Goal: Task Accomplishment & Management: Use online tool/utility

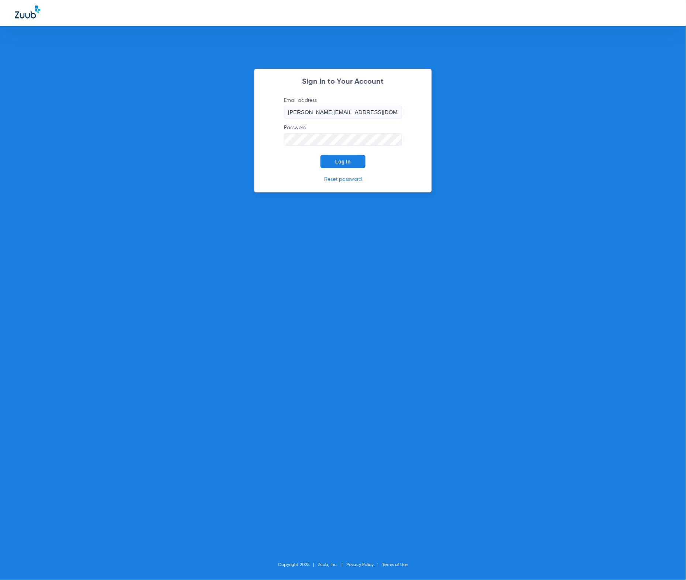
click at [342, 165] on button "Log In" at bounding box center [342, 161] width 45 height 13
click at [345, 167] on button "Log In" at bounding box center [342, 161] width 45 height 13
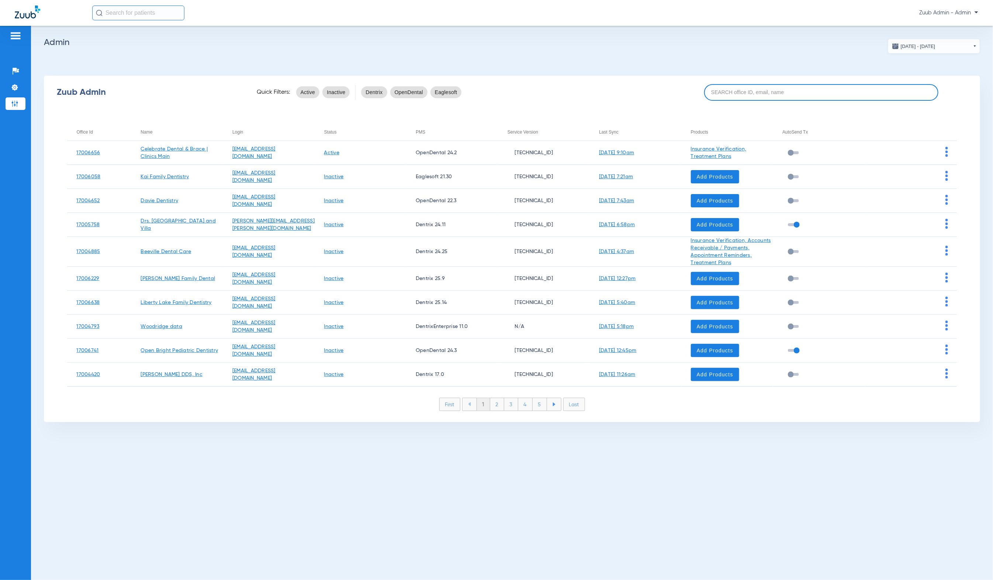
click at [685, 86] on input at bounding box center [821, 92] width 234 height 17
paste input "17005375"
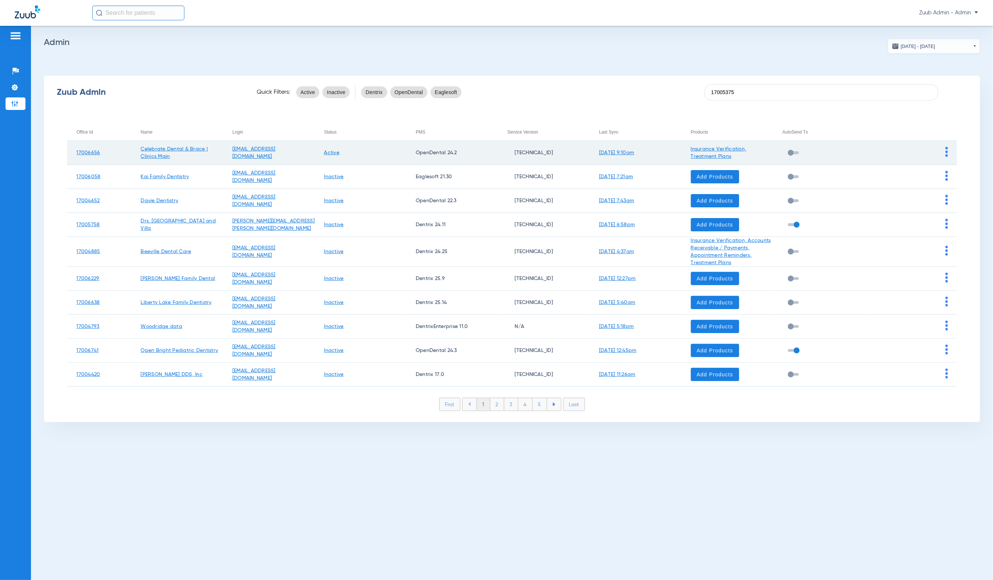
type input "17005375"
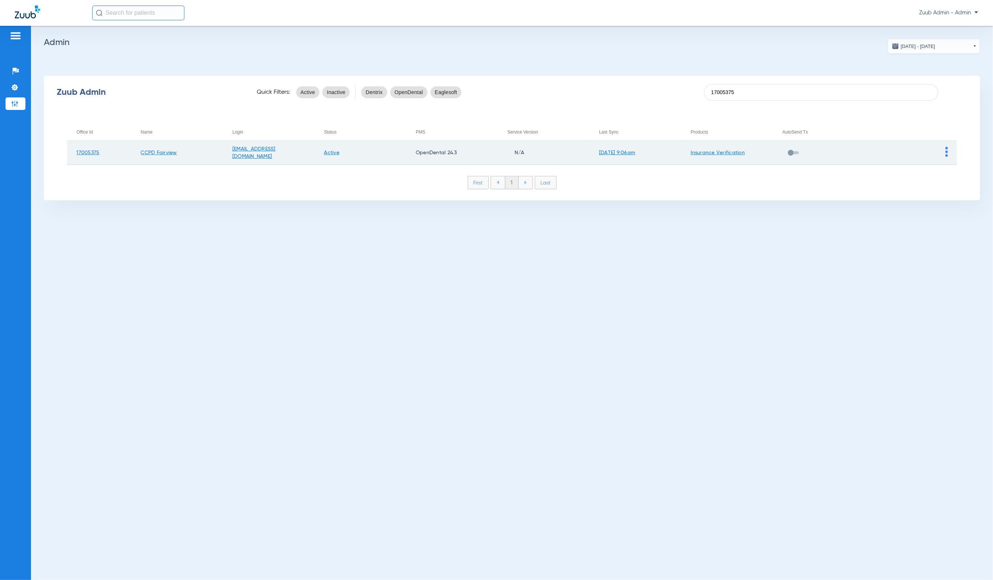
click at [685, 155] on img at bounding box center [947, 152] width 3 height 10
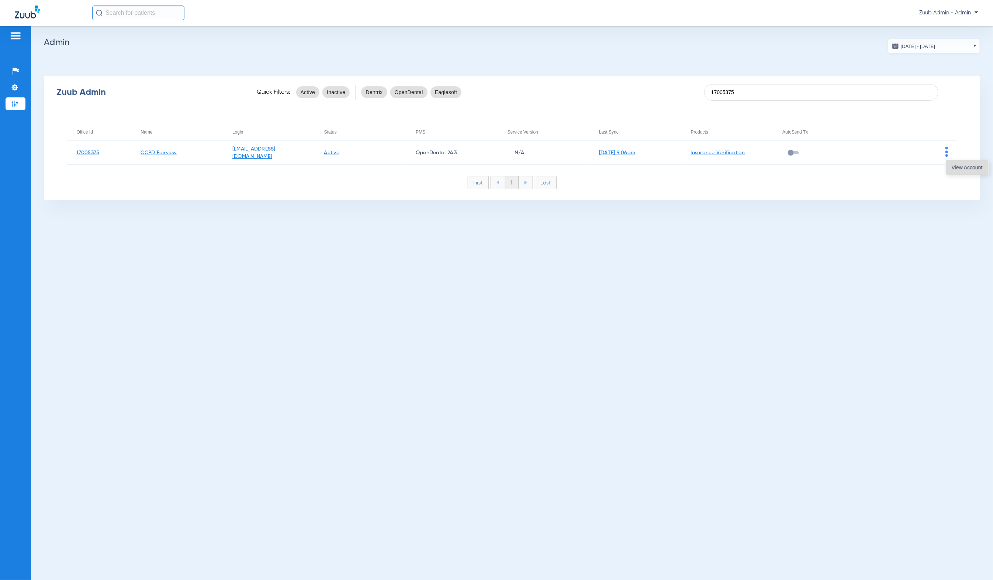
click at [685, 165] on span "View Account" at bounding box center [967, 167] width 31 height 5
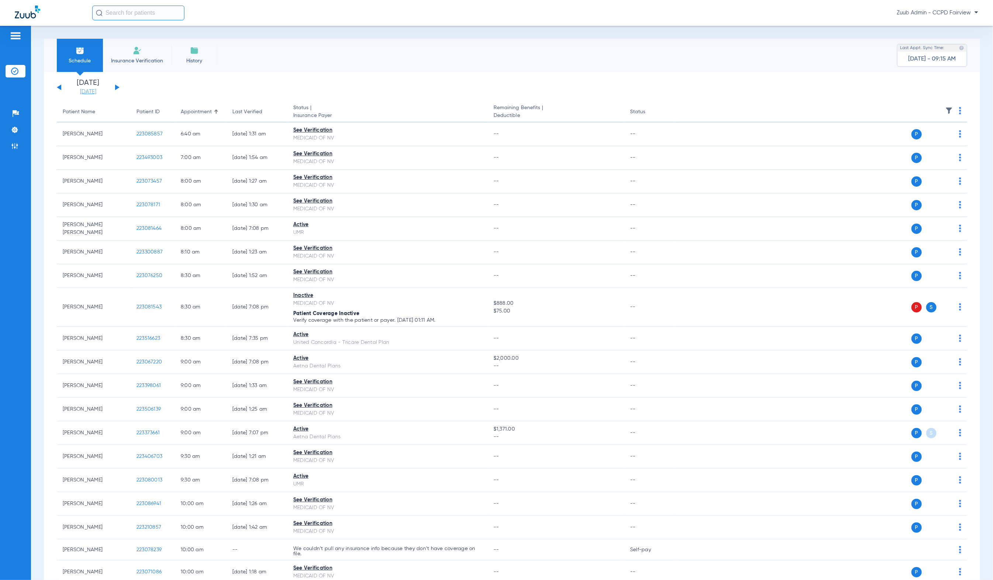
click at [88, 93] on link "[DATE]" at bounding box center [88, 91] width 44 height 7
click at [130, 197] on td "26" at bounding box center [130, 199] width 20 height 15
click at [211, 235] on button "Apply" at bounding box center [198, 234] width 44 height 15
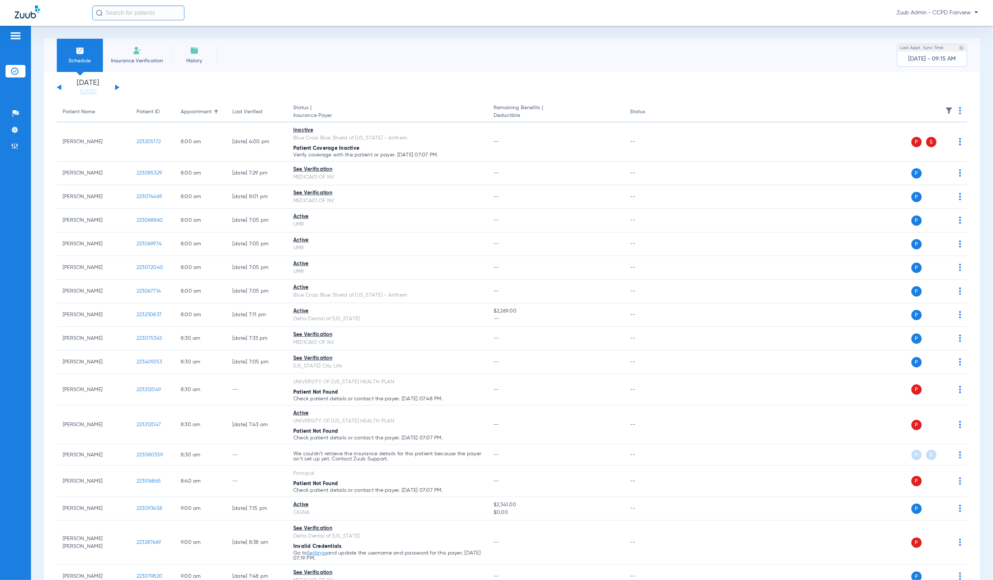
click at [685, 113] on th at bounding box center [820, 112] width 293 height 21
click at [685, 112] on img at bounding box center [949, 110] width 7 height 7
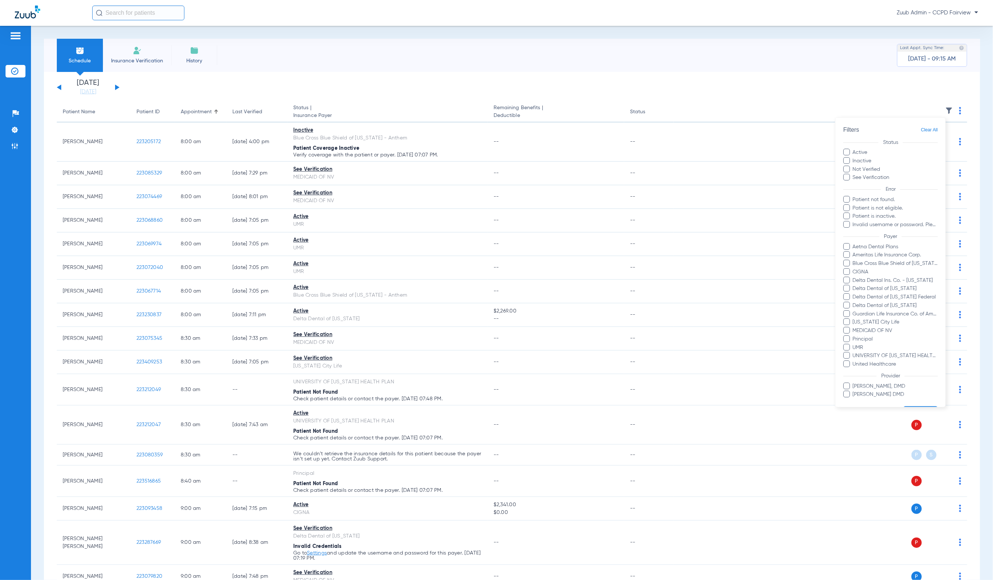
click at [685, 352] on ul "Aetna Dental Plans Ameritas Life Insurance Corp. Blue Cross Blue Shield of [US_…" at bounding box center [890, 305] width 94 height 125
click at [685, 353] on span "UNIVERSITY OF [US_STATE] HEALTH PLAN" at bounding box center [896, 356] width 86 height 8
click at [685, 361] on input "UNIVERSITY OF [US_STATE] HEALTH PLAN" at bounding box center [854, 361] width 0 height 0
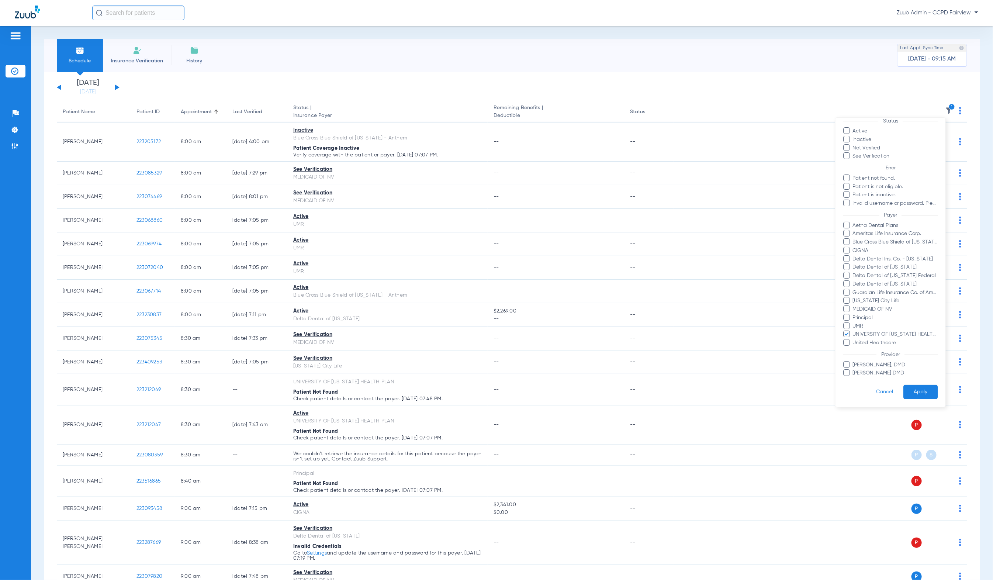
click at [685, 388] on button "Apply" at bounding box center [921, 392] width 34 height 14
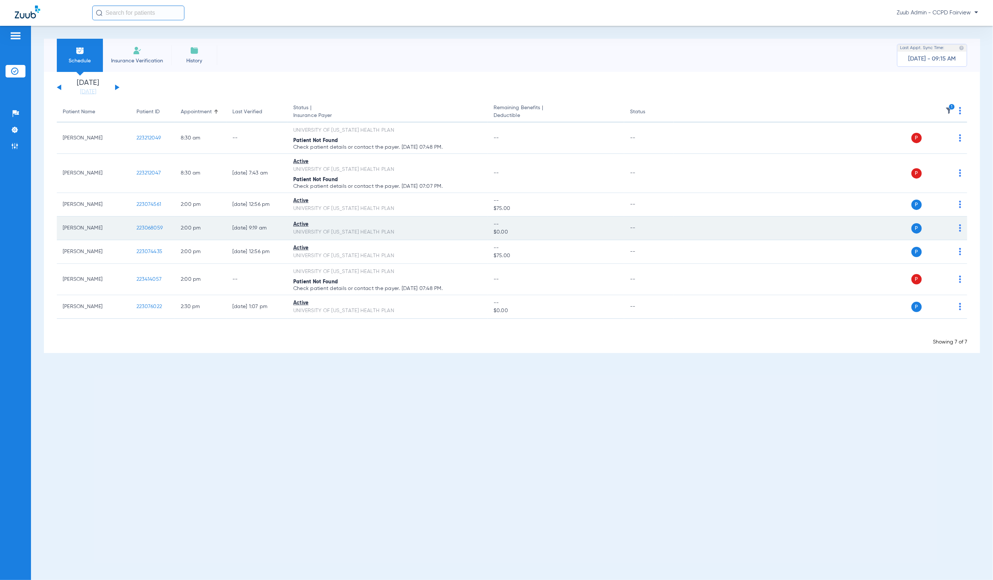
click at [162, 228] on span "223068059" at bounding box center [150, 227] width 26 height 5
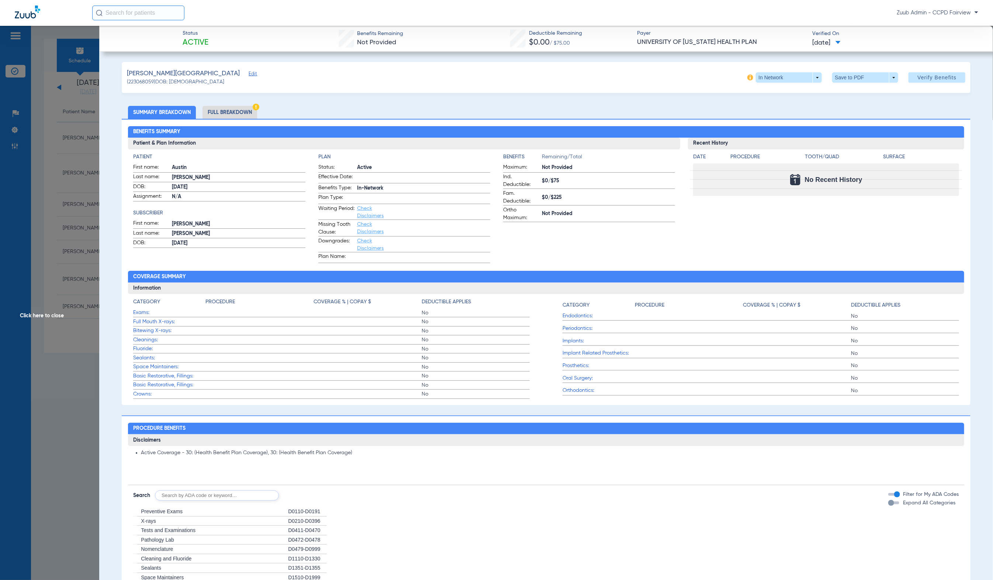
click at [239, 108] on li "Full Breakdown" at bounding box center [230, 112] width 55 height 13
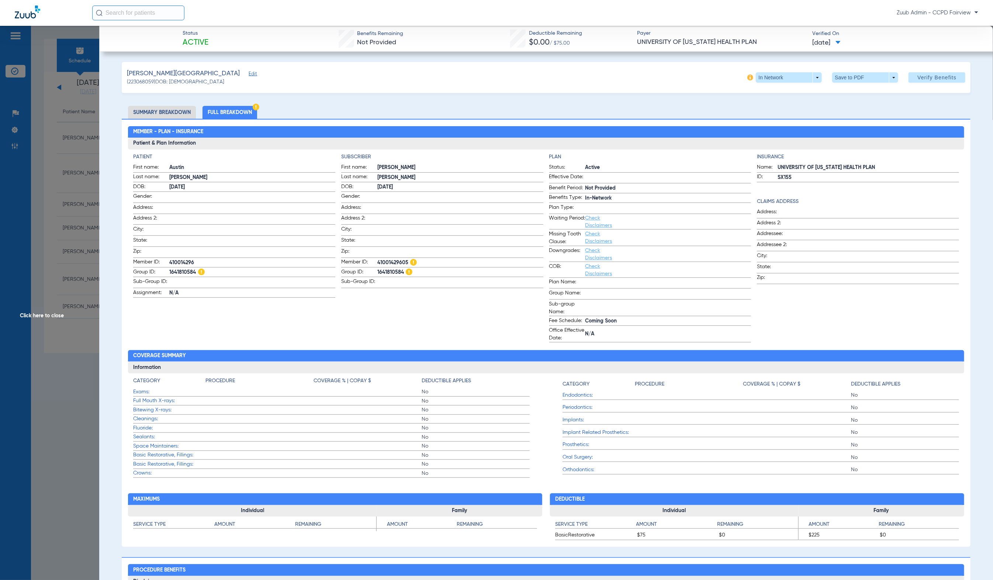
click at [249, 74] on span "Edit" at bounding box center [252, 74] width 7 height 7
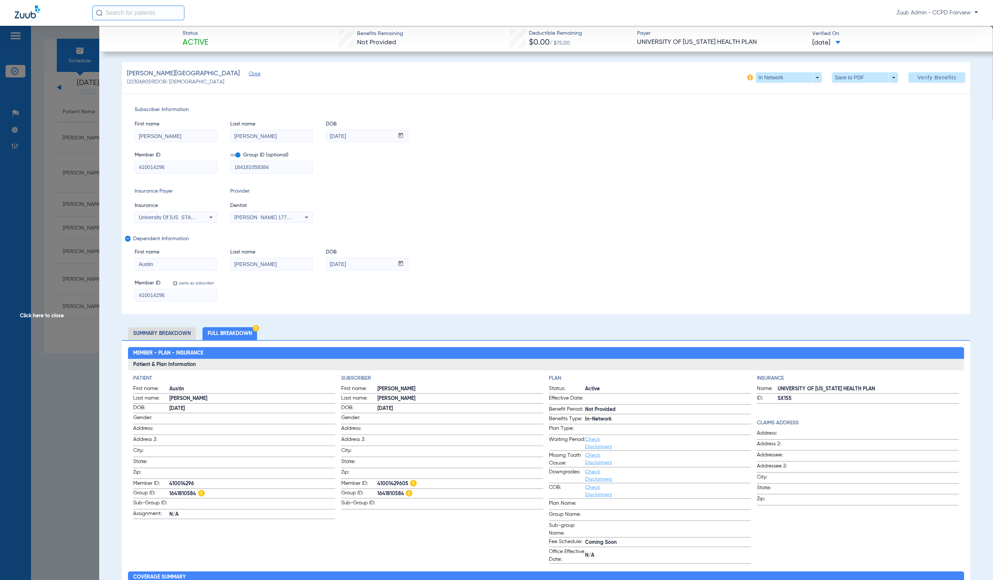
click at [163, 332] on li "Summary Breakdown" at bounding box center [162, 333] width 68 height 13
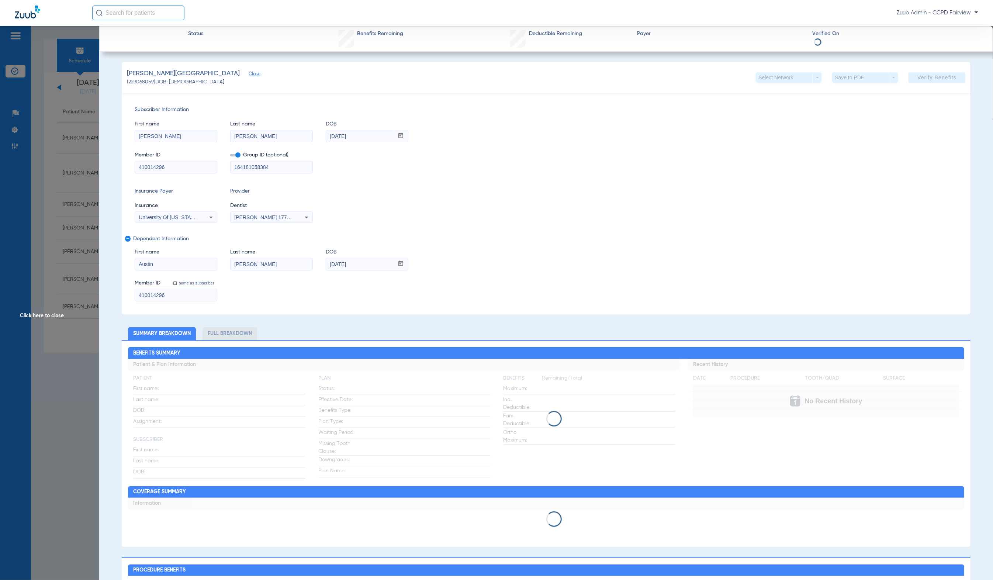
click at [86, 324] on span "Click here to close" at bounding box center [49, 316] width 99 height 580
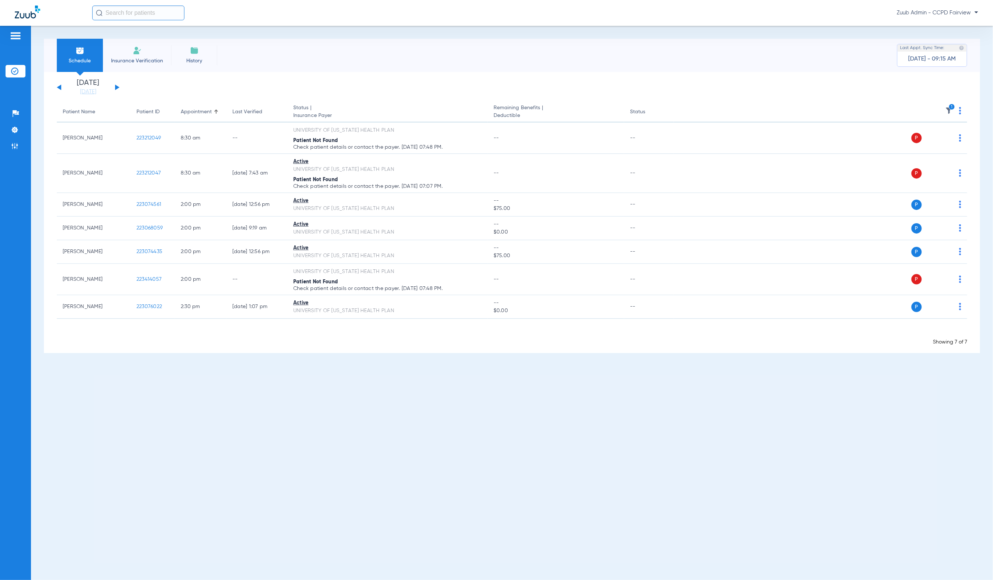
click at [117, 87] on button at bounding box center [117, 87] width 4 height 6
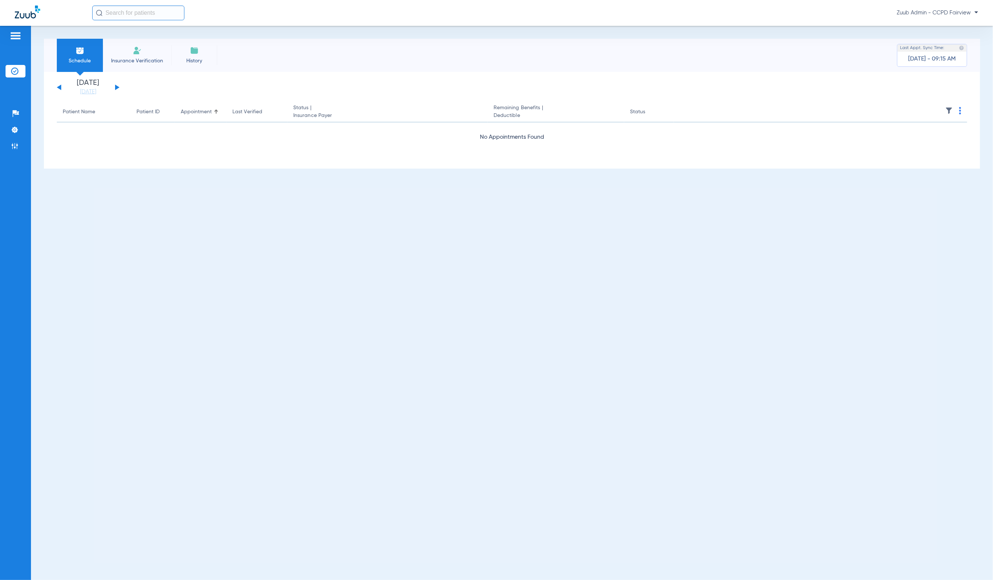
click at [685, 108] on img at bounding box center [949, 110] width 7 height 7
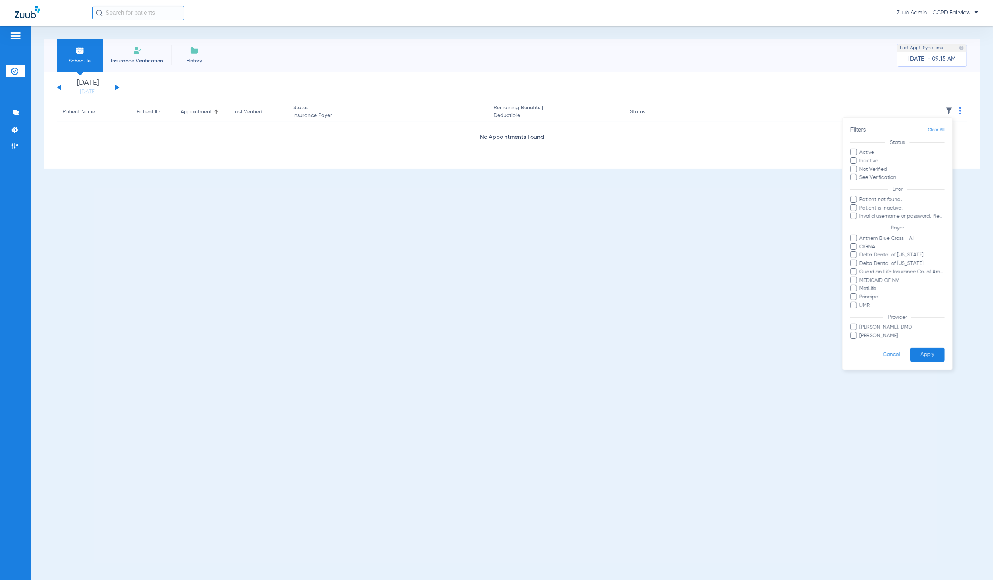
click at [685, 129] on span "Clear All" at bounding box center [936, 129] width 17 height 9
click at [685, 353] on button "Apply" at bounding box center [928, 355] width 34 height 14
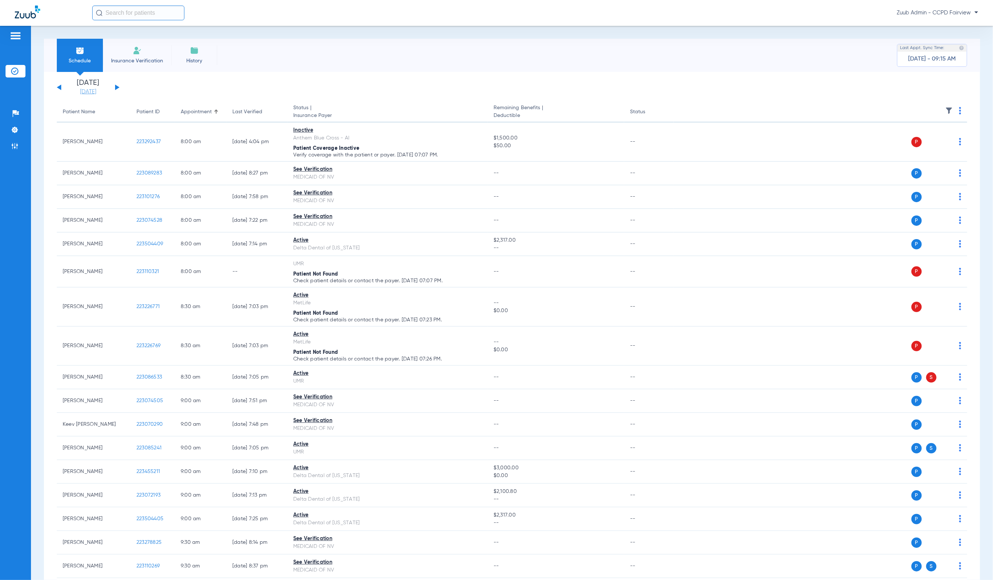
click at [97, 93] on link "[DATE]" at bounding box center [88, 91] width 44 height 7
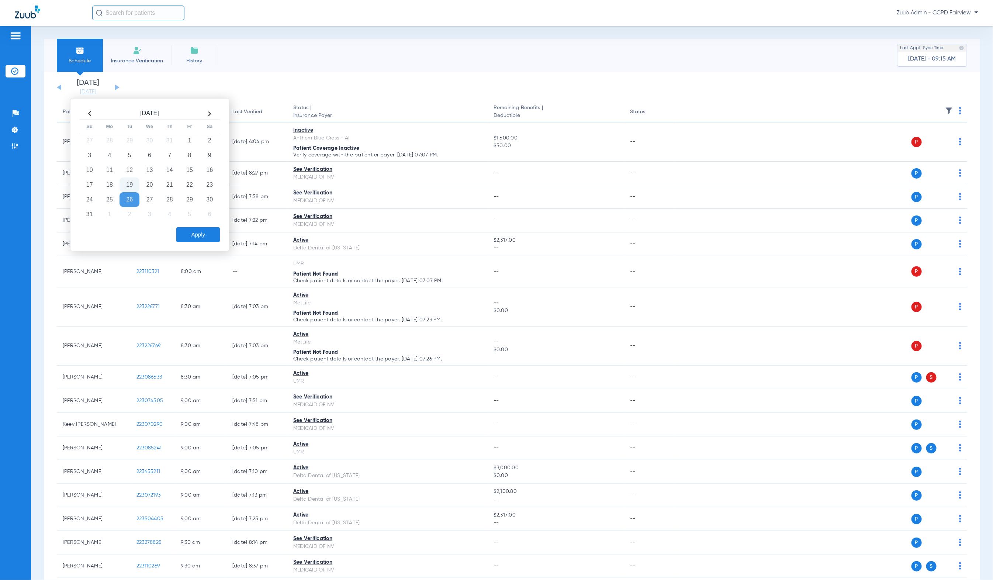
click at [131, 201] on td "26" at bounding box center [130, 199] width 20 height 15
click at [192, 233] on button "Apply" at bounding box center [198, 234] width 44 height 15
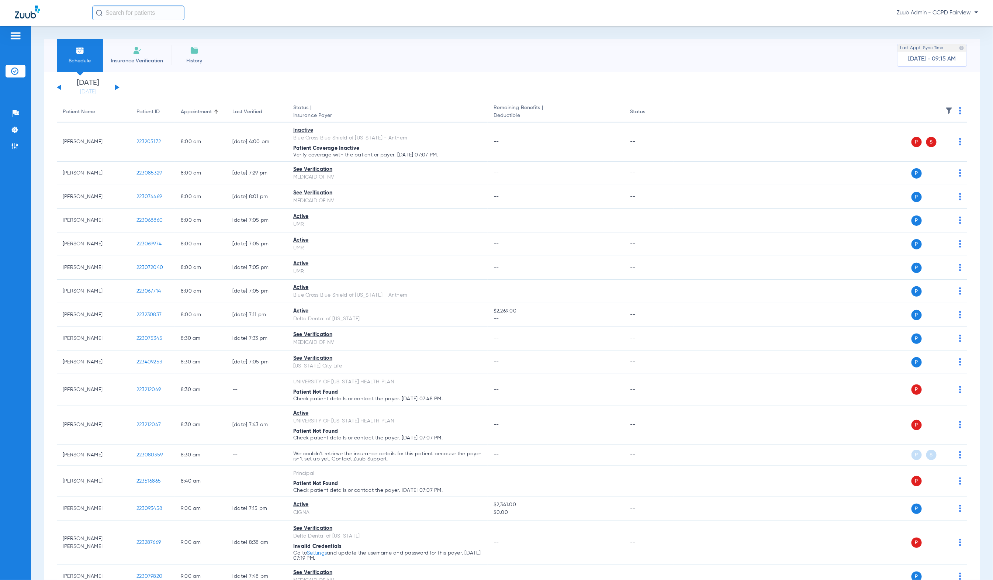
click at [685, 111] on img at bounding box center [949, 110] width 7 height 7
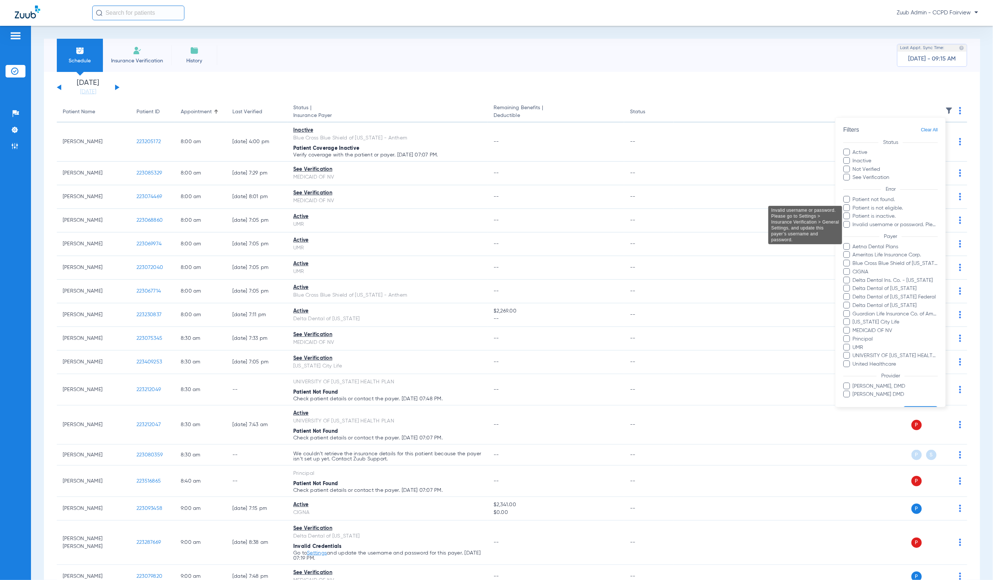
drag, startPoint x: 903, startPoint y: 227, endPoint x: 908, endPoint y: 259, distance: 33.3
click at [685, 227] on span "Invalid username or password. Please go to Settings > Insurance Verification > …" at bounding box center [896, 225] width 86 height 8
click at [685, 230] on input "Invalid username or password. Please go to Settings > Insurance Verification > …" at bounding box center [854, 230] width 0 height 0
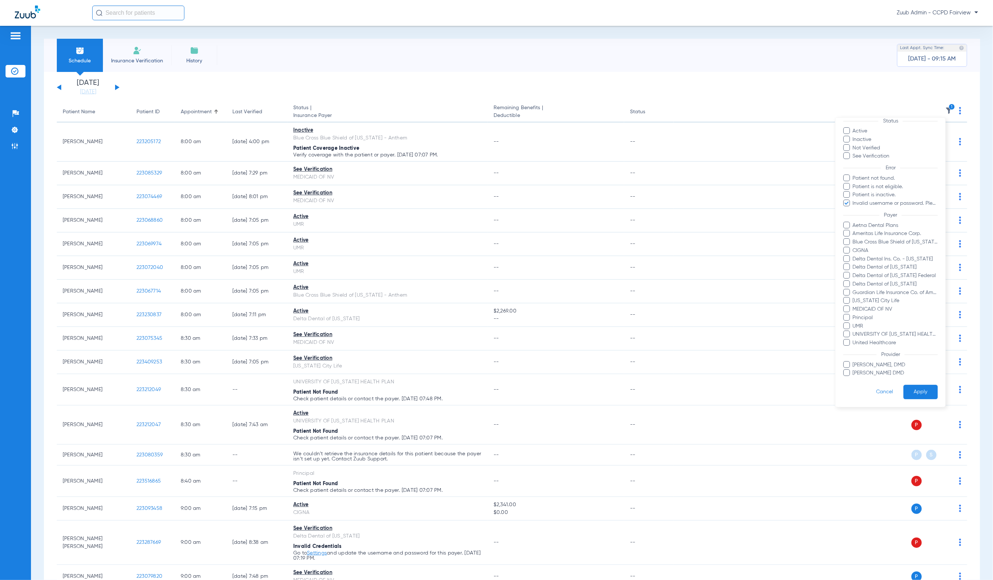
click at [685, 385] on button "Apply" at bounding box center [921, 392] width 34 height 14
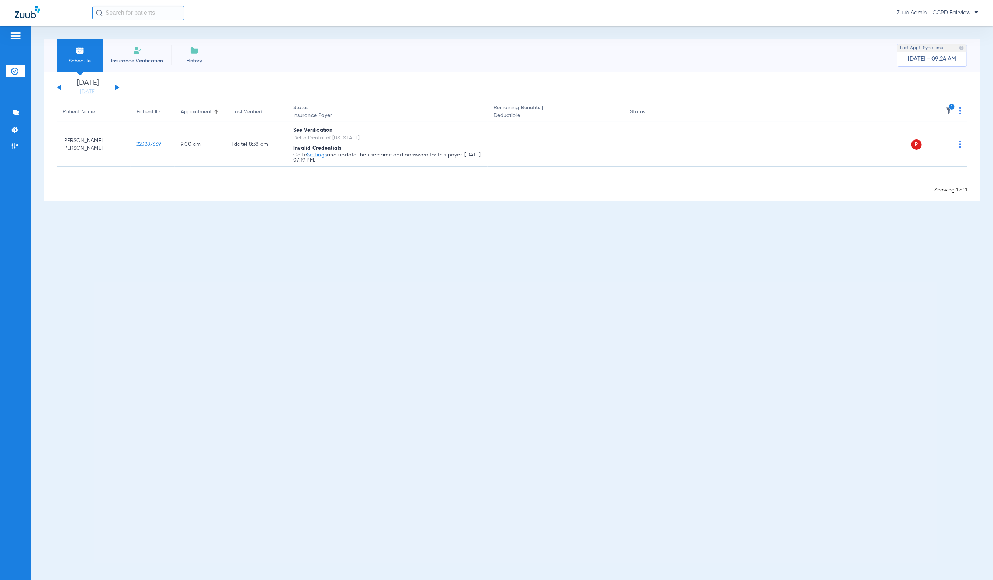
click at [685, 112] on img at bounding box center [949, 110] width 7 height 7
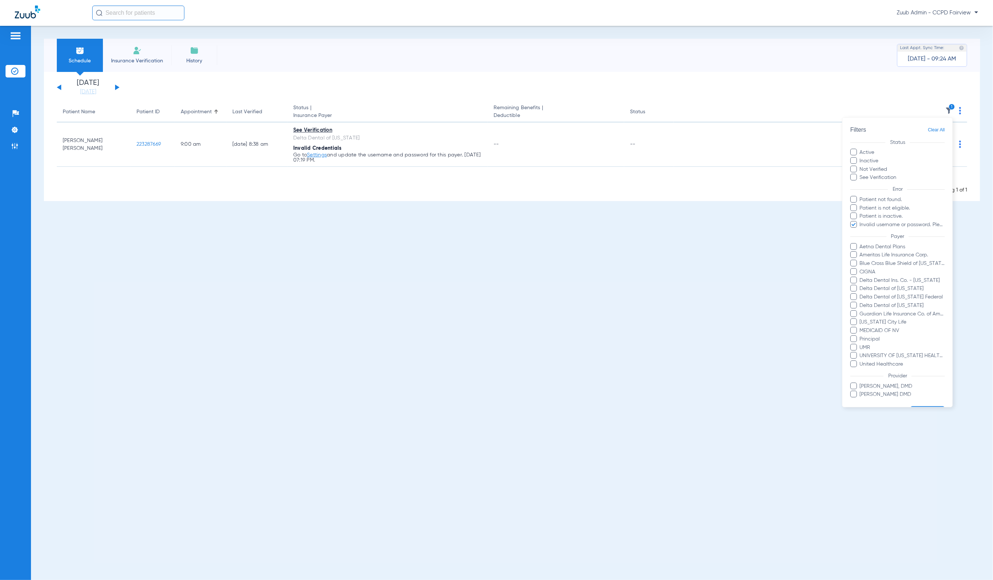
click at [685, 129] on span "Clear All" at bounding box center [936, 129] width 17 height 9
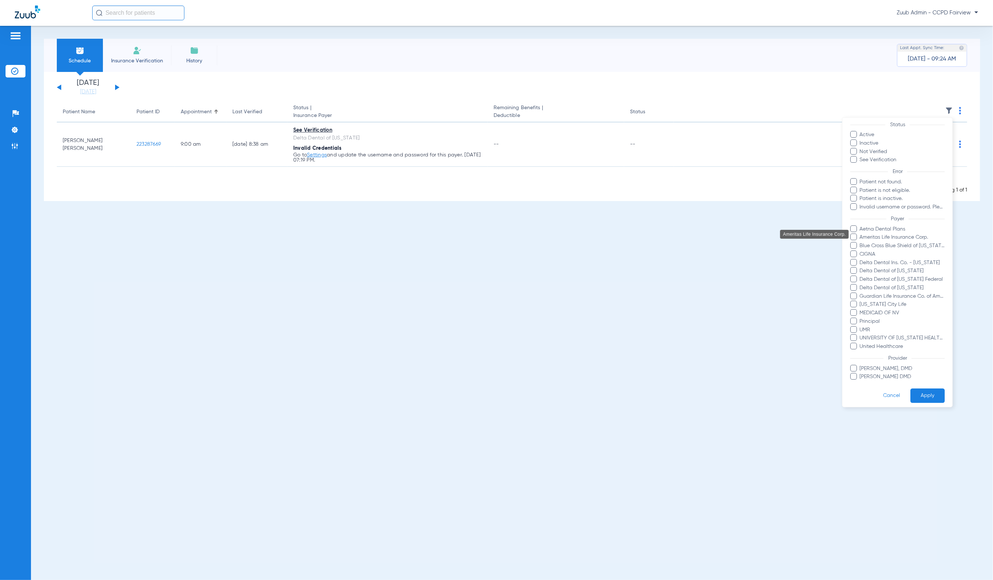
scroll to position [28, 0]
click at [685, 385] on button "Apply" at bounding box center [928, 392] width 34 height 14
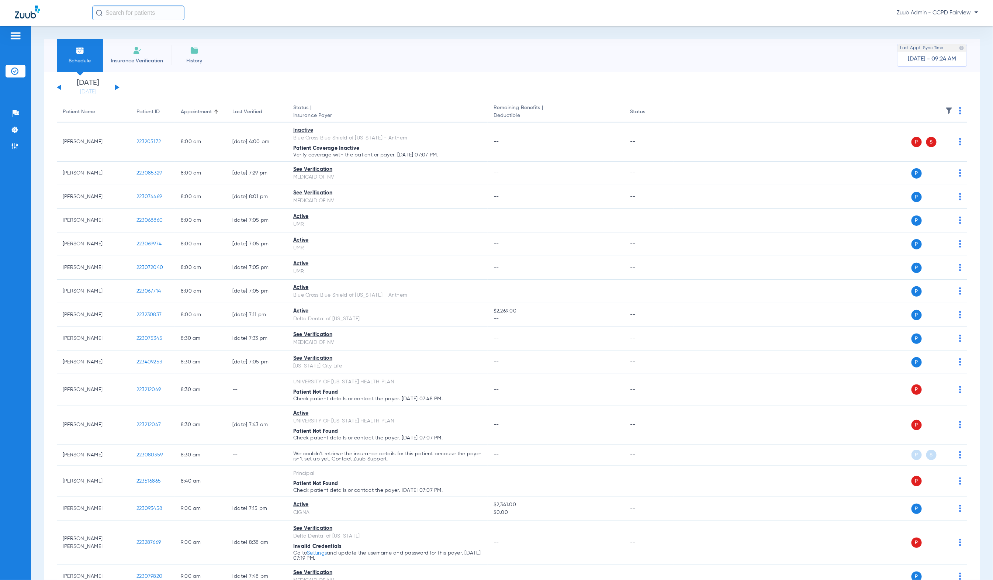
click at [118, 87] on div "[DATE] [DATE] [DATE] [DATE] [DATE] [DATE] [DATE] [DATE] [DATE] [DATE] [DATE] [D…" at bounding box center [88, 87] width 63 height 16
click at [117, 86] on button at bounding box center [117, 87] width 4 height 6
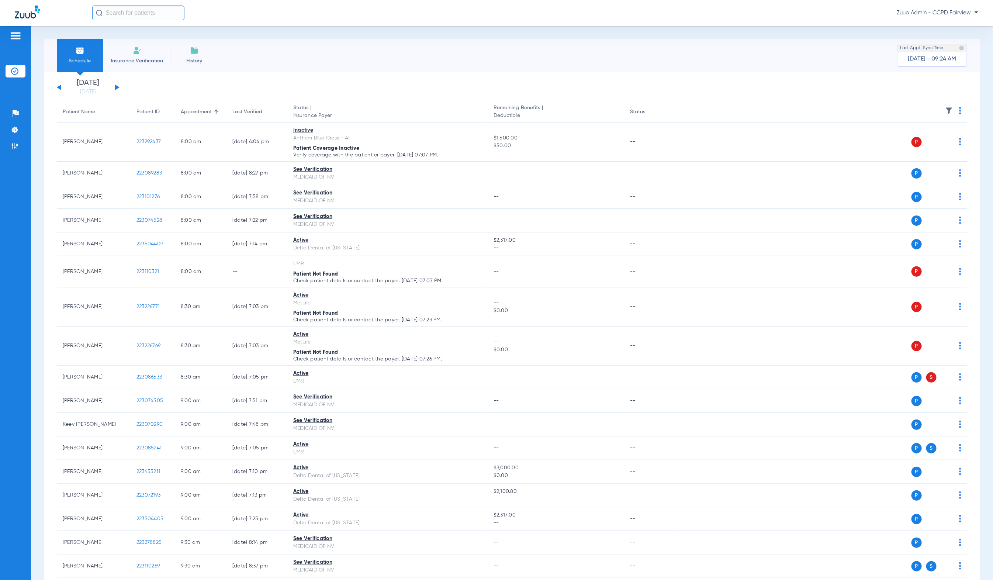
click at [685, 111] on img at bounding box center [949, 110] width 7 height 7
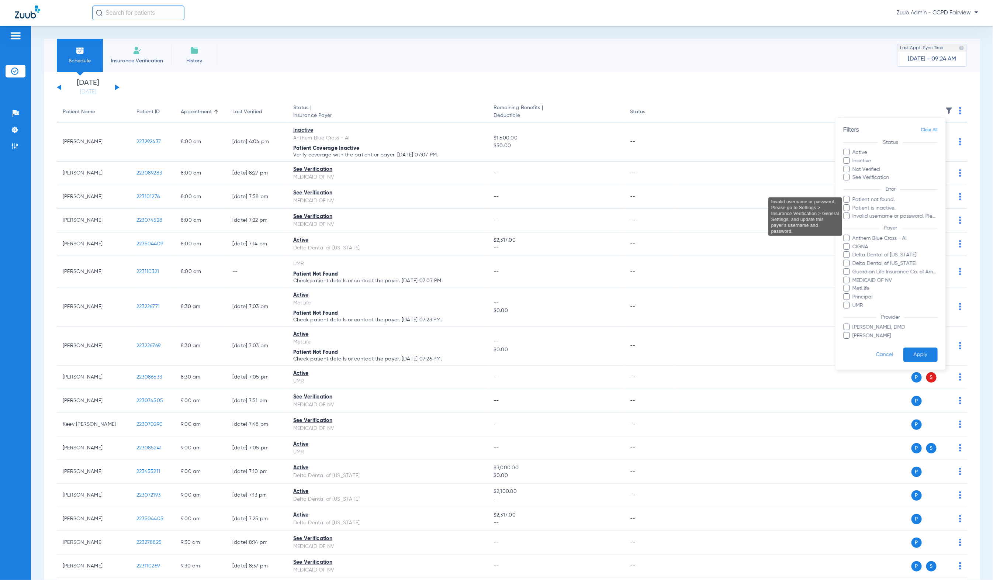
click at [685, 216] on span "Invalid username or password. Please go to Settings > Insurance Verification > …" at bounding box center [896, 217] width 86 height 8
click at [685, 222] on input "Invalid username or password. Please go to Settings > Insurance Verification > …" at bounding box center [854, 222] width 0 height 0
click at [685, 355] on button "Apply" at bounding box center [921, 355] width 34 height 14
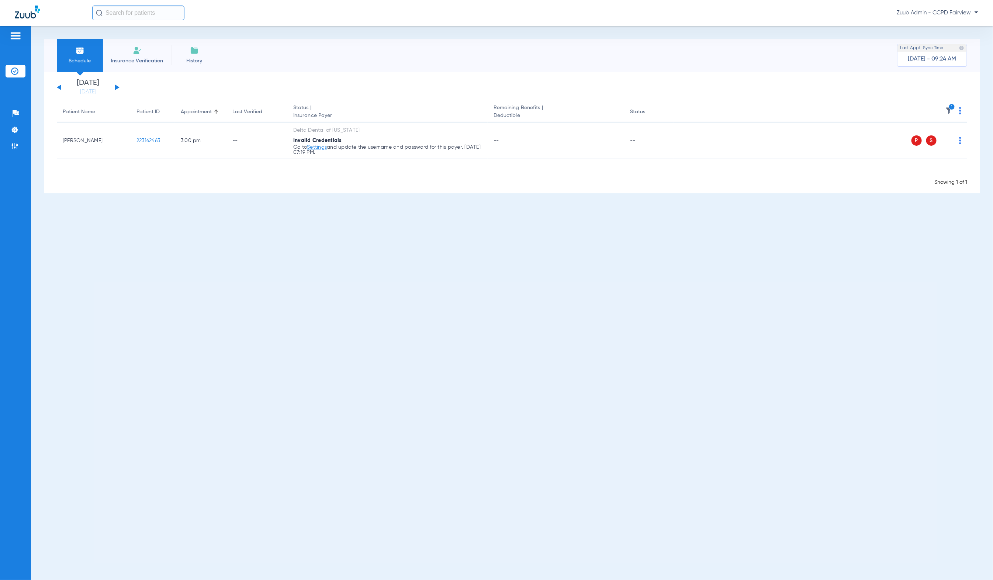
click at [685, 108] on icon "1" at bounding box center [952, 107] width 7 height 7
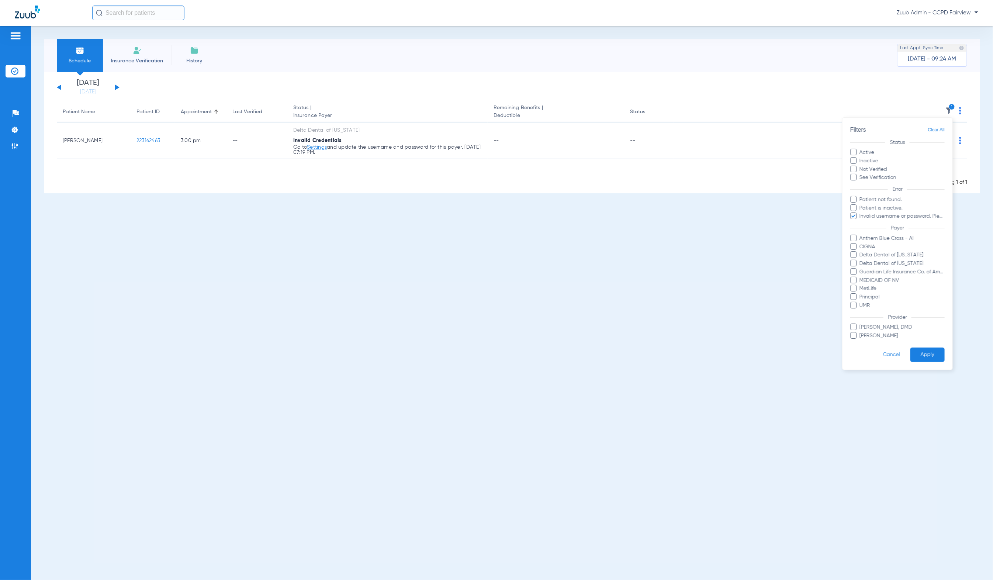
click at [685, 129] on span "Clear All" at bounding box center [936, 129] width 17 height 9
click at [685, 349] on button "Apply" at bounding box center [928, 355] width 34 height 14
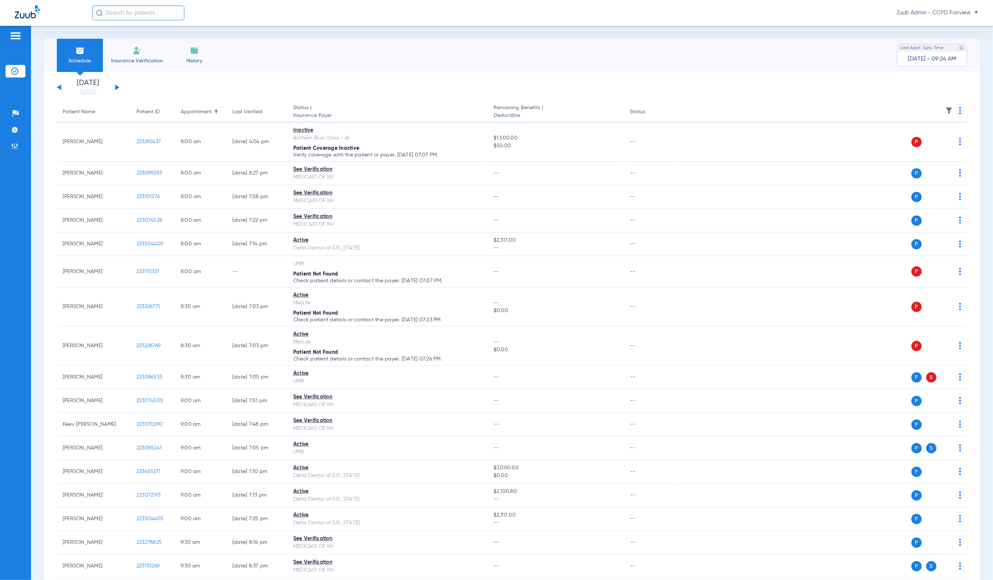
click at [115, 86] on button at bounding box center [117, 87] width 4 height 6
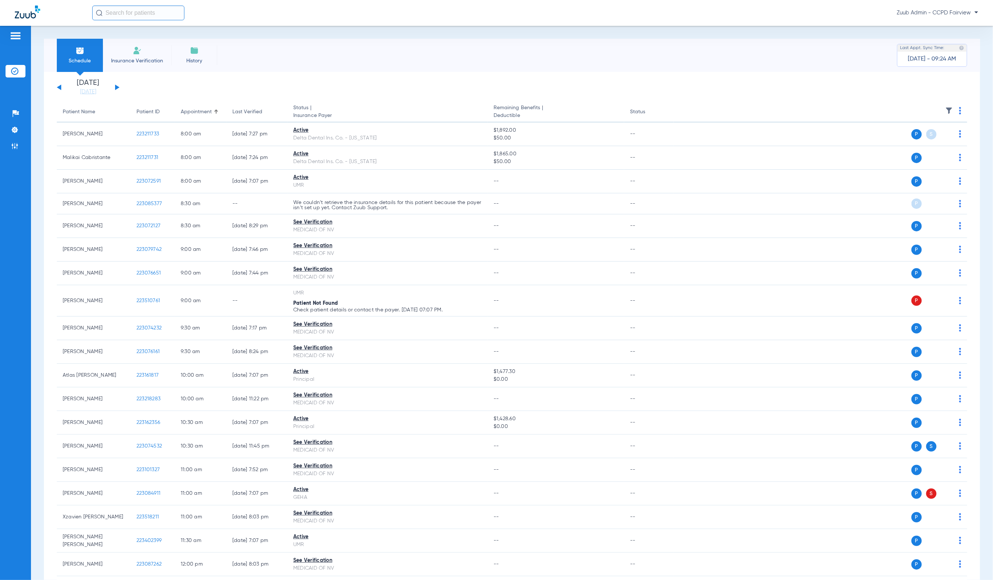
click at [685, 110] on img at bounding box center [949, 110] width 7 height 7
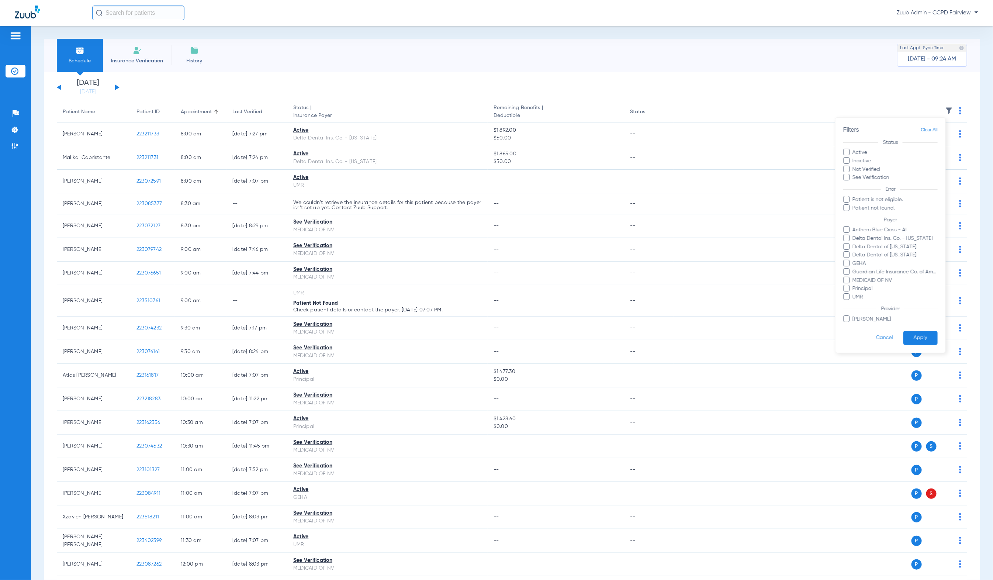
click at [674, 61] on div at bounding box center [496, 290] width 993 height 580
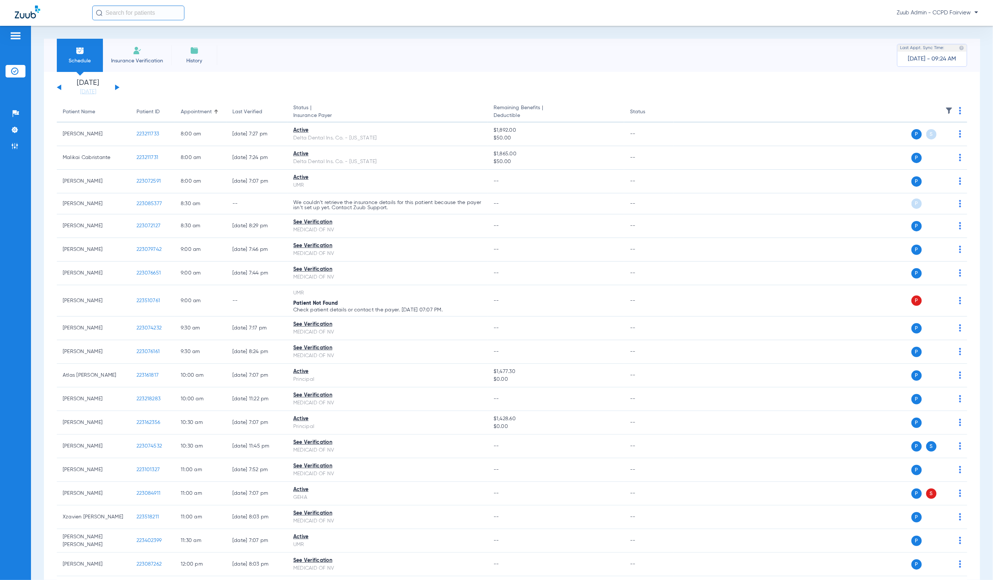
click at [115, 93] on div "[DATE] [DATE] [DATE] [DATE] [DATE] [DATE] [DATE] [DATE] [DATE] [DATE] [DATE] [D…" at bounding box center [88, 87] width 63 height 16
click at [116, 86] on button at bounding box center [117, 87] width 4 height 6
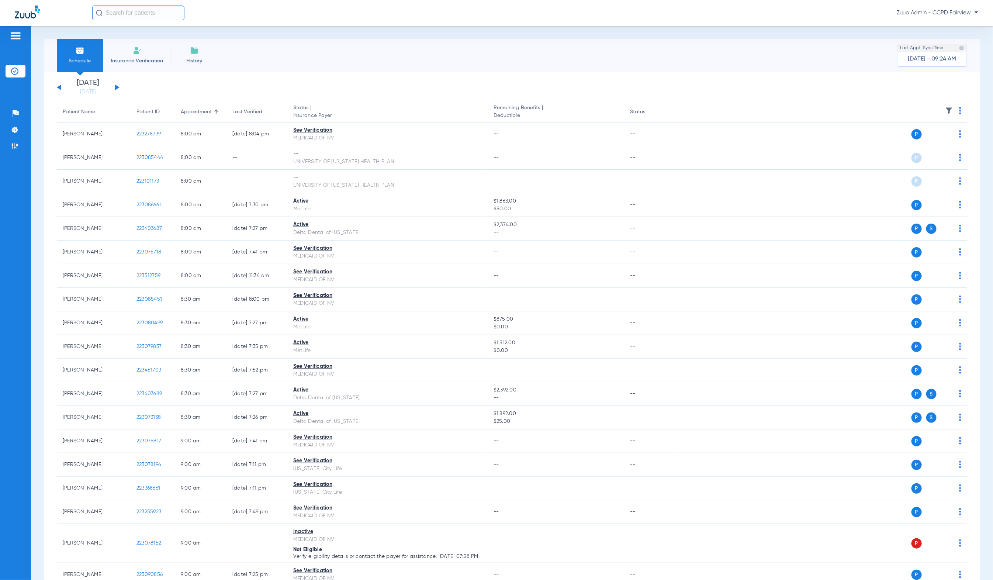
click at [685, 111] on img at bounding box center [949, 110] width 7 height 7
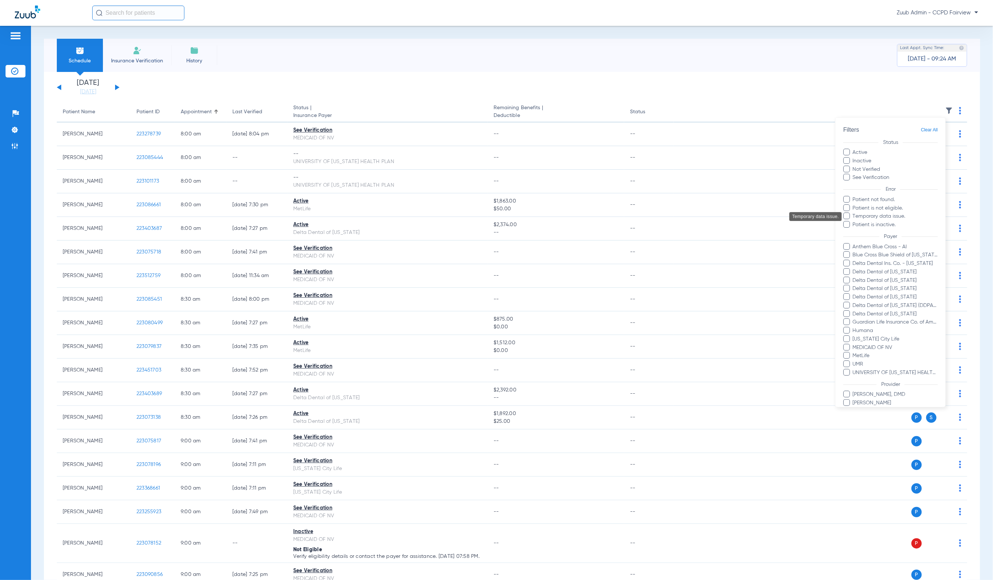
click at [685, 219] on span "Temporary data issue." at bounding box center [896, 217] width 86 height 8
click at [685, 222] on input "Temporary data issue." at bounding box center [854, 222] width 0 height 0
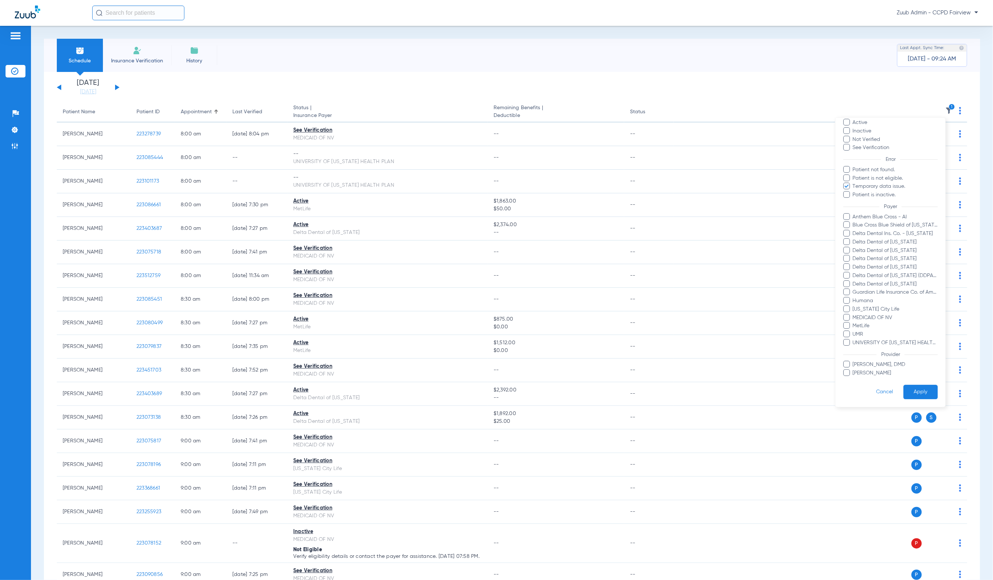
click at [685, 385] on button "Apply" at bounding box center [921, 392] width 34 height 14
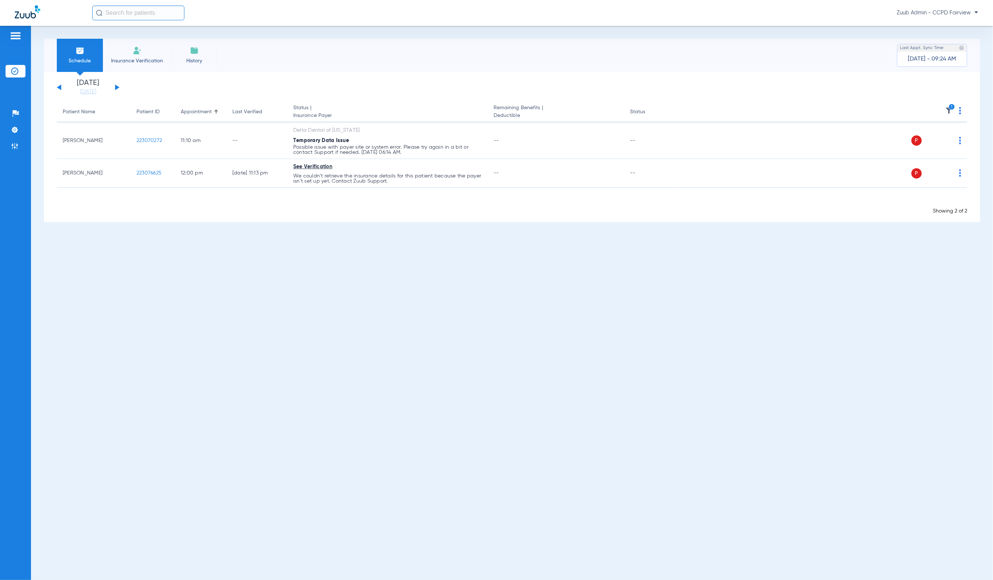
click at [685, 112] on img at bounding box center [960, 110] width 2 height 7
click at [685, 133] on button "Verify All" at bounding box center [933, 139] width 56 height 15
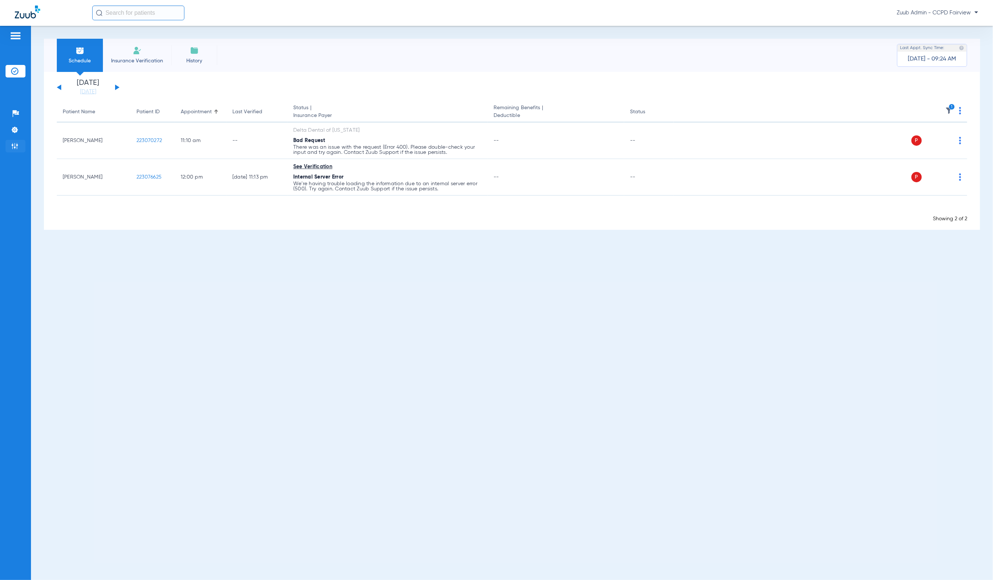
click at [18, 147] on img at bounding box center [14, 145] width 7 height 7
